Goal: Task Accomplishment & Management: Complete application form

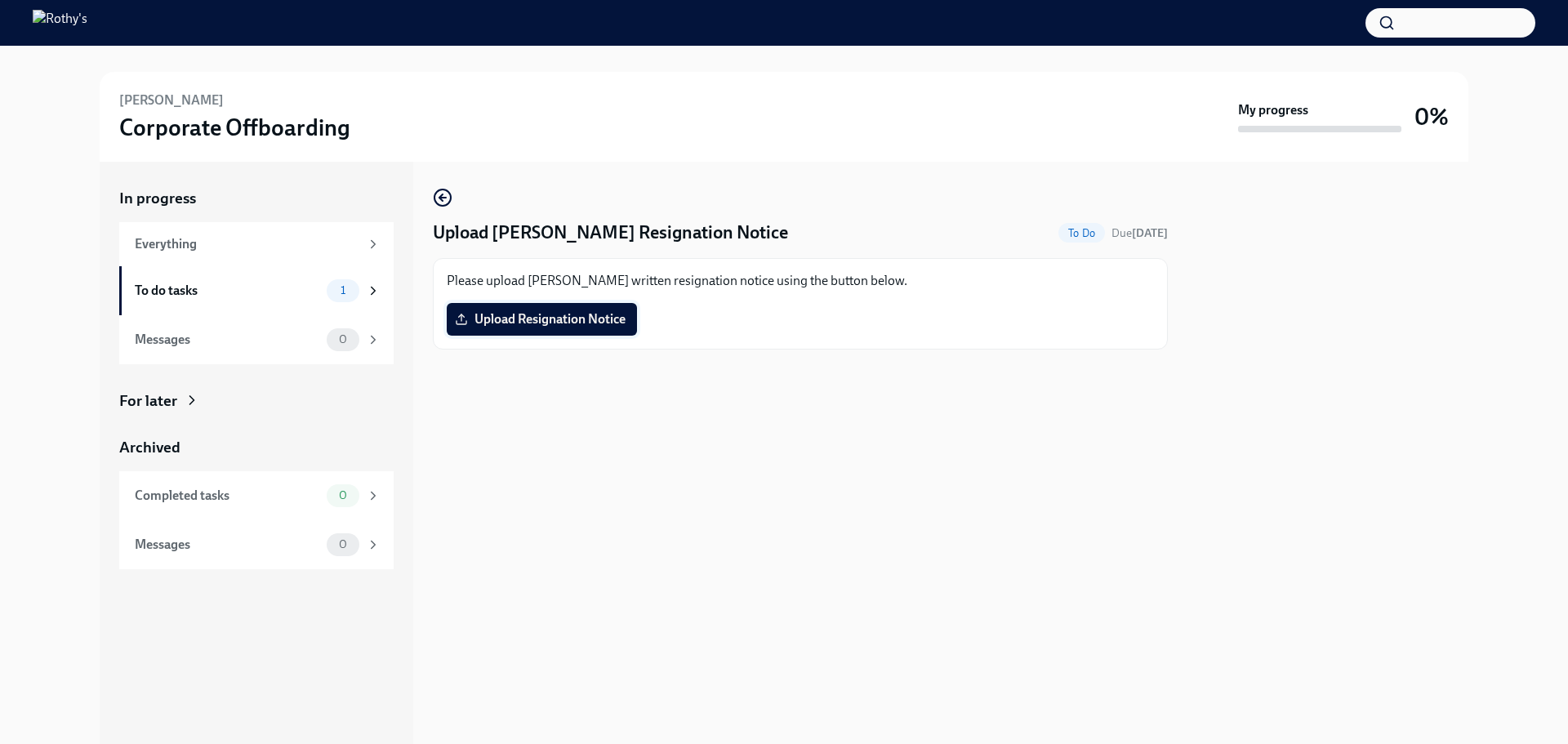
click at [542, 307] on label "Upload Resignation Notice" at bounding box center [542, 319] width 190 height 32
click at [0, 0] on input "Upload Resignation Notice" at bounding box center [0, 0] width 0 height 0
click at [570, 321] on span "[PERSON_NAME] - Final Day [DATE].pdf" at bounding box center [583, 319] width 249 height 16
click at [0, 0] on input "[PERSON_NAME] - Final Day [DATE].pdf" at bounding box center [0, 0] width 0 height 0
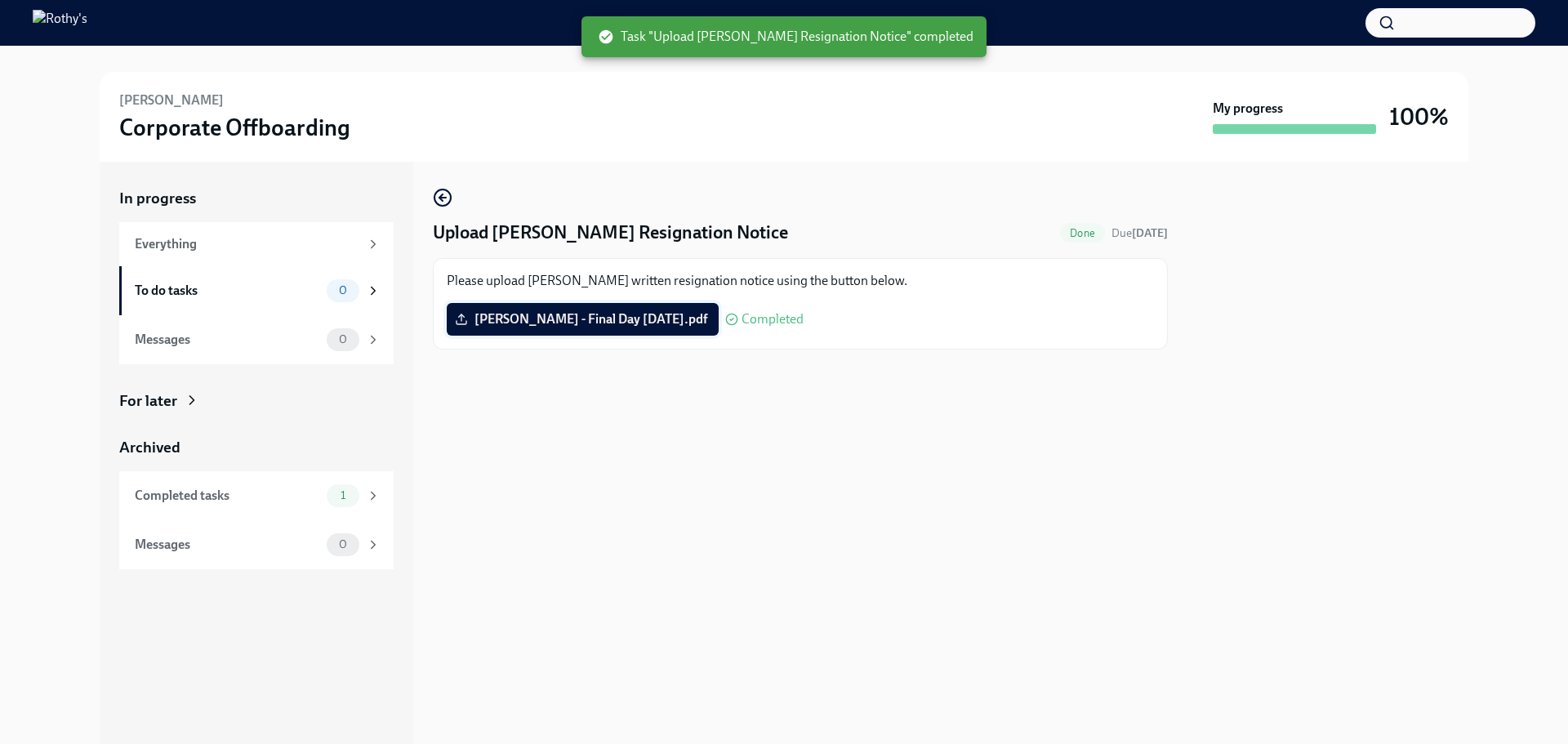
click at [619, 323] on span "[PERSON_NAME] - Final Day [DATE].pdf" at bounding box center [583, 319] width 249 height 16
click at [0, 0] on input "[PERSON_NAME] - Final Day [DATE].pdf" at bounding box center [0, 0] width 0 height 0
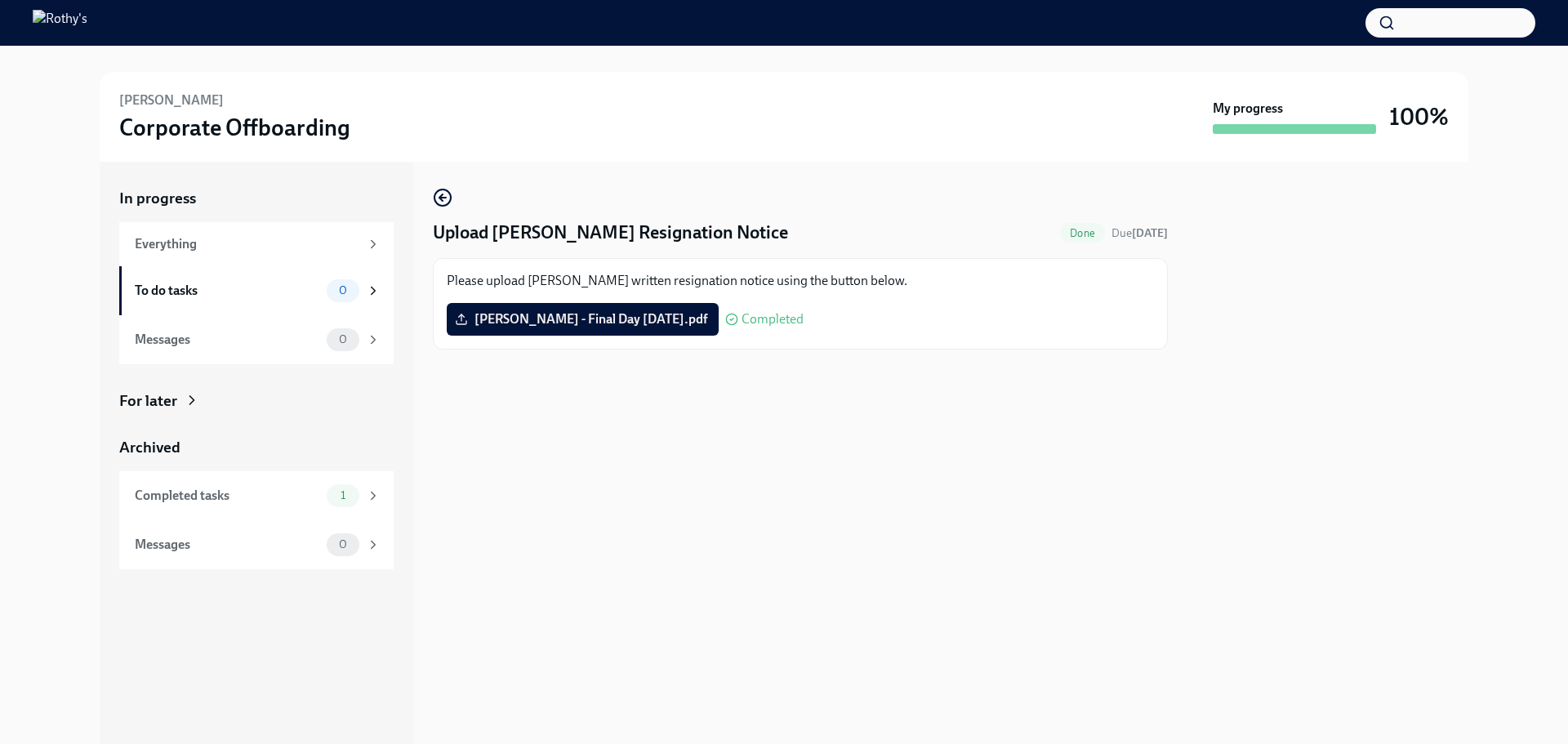
click at [83, 23] on img at bounding box center [59, 22] width 54 height 26
click at [154, 121] on h3 "Corporate Offboarding" at bounding box center [234, 127] width 231 height 29
